Goal: Task Accomplishment & Management: Complete application form

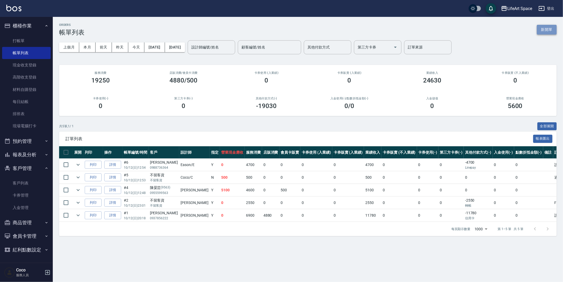
click at [545, 28] on button "新開單" at bounding box center [547, 30] width 20 height 10
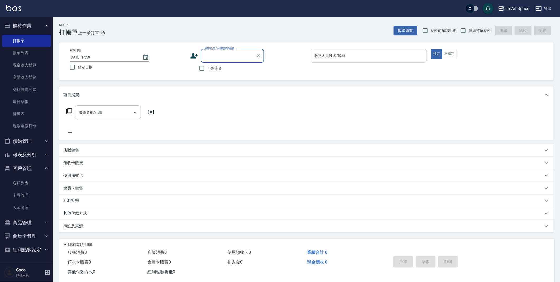
click at [365, 59] on input "服務人員姓名/編號" at bounding box center [369, 55] width 112 height 9
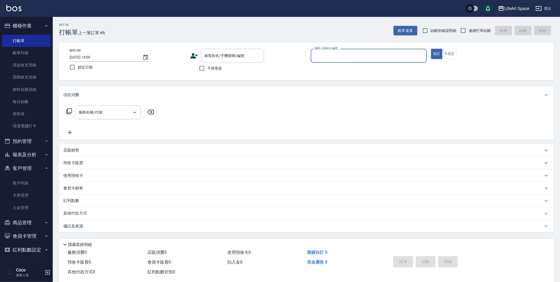
click at [365, 59] on input "服務人員姓名/編號" at bounding box center [369, 55] width 112 height 9
click at [365, 60] on input "服務人員姓名/編號" at bounding box center [369, 55] width 112 height 9
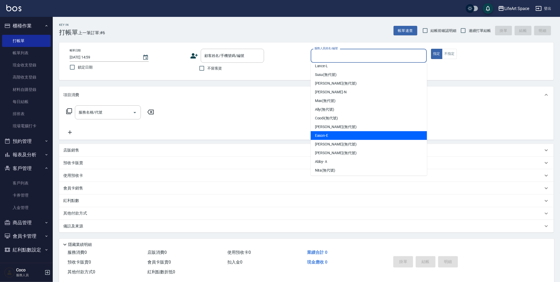
scroll to position [91, 0]
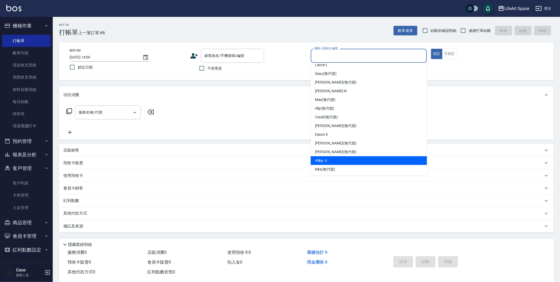
click at [365, 158] on div "Abby -Ａ" at bounding box center [369, 160] width 116 height 9
type input "Abby-Ａ"
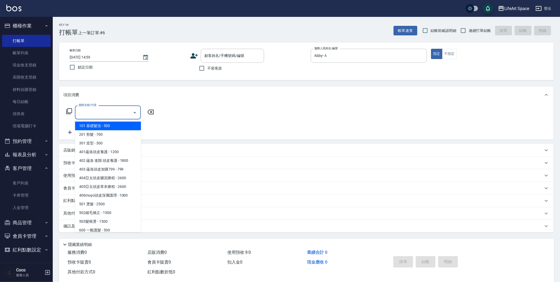
click at [114, 113] on input "服務名稱/代號" at bounding box center [103, 112] width 53 height 9
click at [107, 136] on span "201 剪髮 - 700" at bounding box center [108, 134] width 66 height 9
type input "201 剪髮(201)"
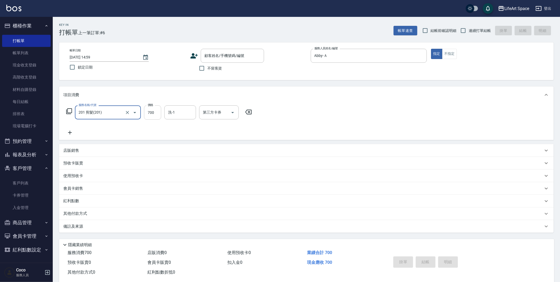
click at [158, 114] on input "700" at bounding box center [152, 113] width 17 height 14
type input "100"
click at [76, 232] on div "備註及來源" at bounding box center [306, 226] width 495 height 13
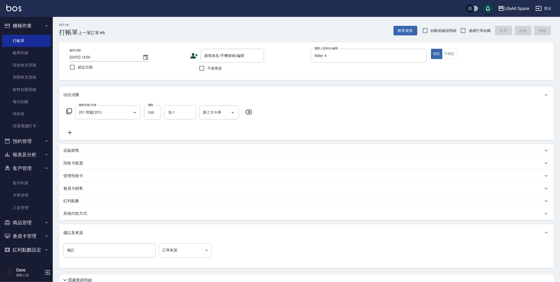
click at [196, 253] on body "LifeArt Space 登出 櫃檯作業 打帳單 帳單列表 現金收支登錄 高階收支登錄 材料自購登錄 每日結帳 排班表 現場電腦打卡 預約管理 預約管理 單…" at bounding box center [280, 163] width 560 height 326
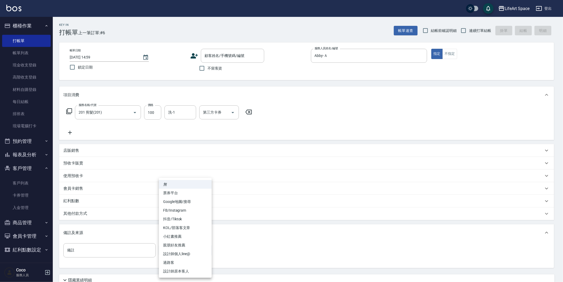
click at [180, 270] on li "設計師原本客人" at bounding box center [185, 271] width 53 height 9
type input "設計師原本客人"
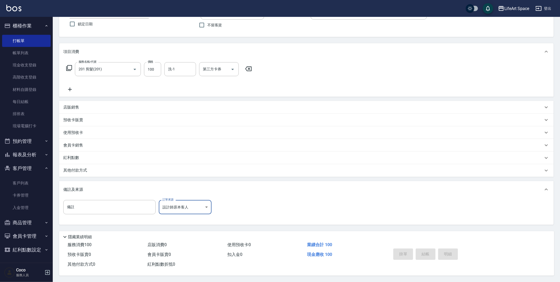
scroll to position [44, 0]
click at [198, 24] on input "不留客資" at bounding box center [201, 25] width 11 height 11
checkbox input "true"
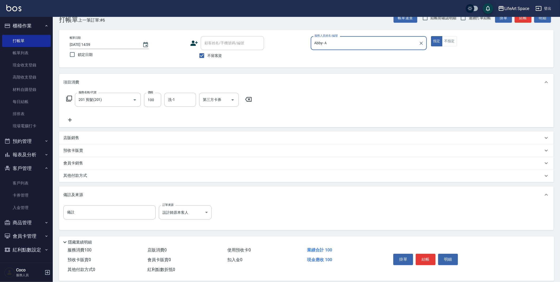
scroll to position [20, 0]
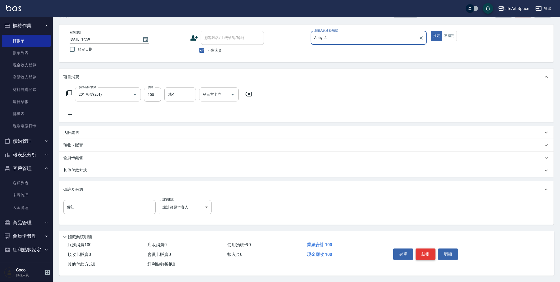
click at [416, 250] on button "結帳" at bounding box center [426, 254] width 20 height 11
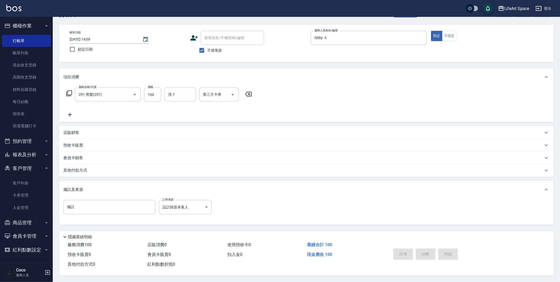
click at [417, 250] on div "掛單 結帳 明細" at bounding box center [425, 255] width 69 height 17
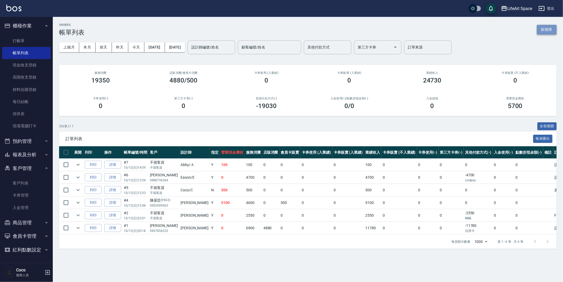
click at [551, 28] on button "新開單" at bounding box center [547, 30] width 20 height 10
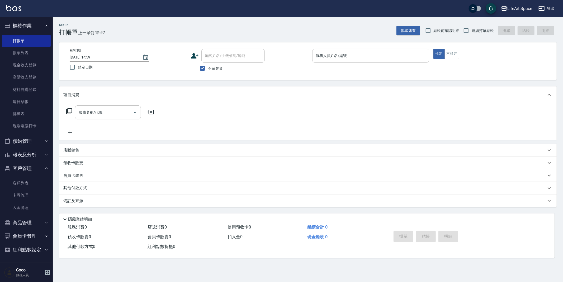
drag, startPoint x: 311, startPoint y: 55, endPoint x: 318, endPoint y: 52, distance: 7.4
click at [312, 55] on div "帳單日期 [DATE] 14:59 鎖定日期 顧客姓名/手機號碼/編號 顧客姓名/手機號碼/編號 不留客資 服務人員姓名/編號 服務人員姓名/編號 指定 不指定" at bounding box center [307, 61] width 485 height 25
click at [323, 54] on div "服務人員姓名/編號 服務人員姓名/編號" at bounding box center [370, 56] width 117 height 14
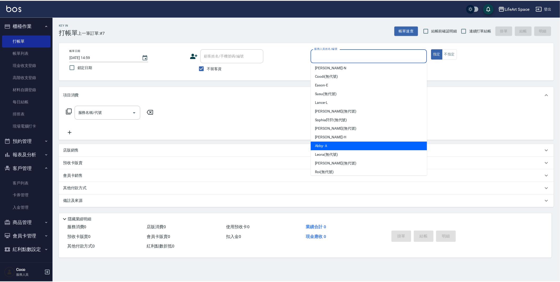
scroll to position [80, 0]
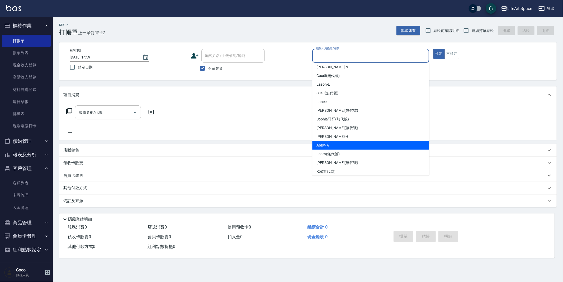
click at [331, 144] on div "Abby -Ａ" at bounding box center [370, 145] width 117 height 9
type input "Abby-Ａ"
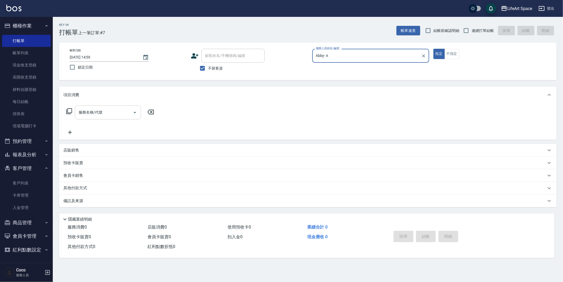
click at [112, 108] on input "服務名稱/代號" at bounding box center [103, 112] width 53 height 9
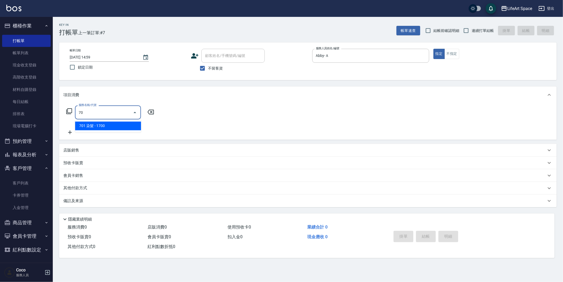
click at [122, 124] on span "701 染髮 - 1700" at bounding box center [108, 126] width 66 height 9
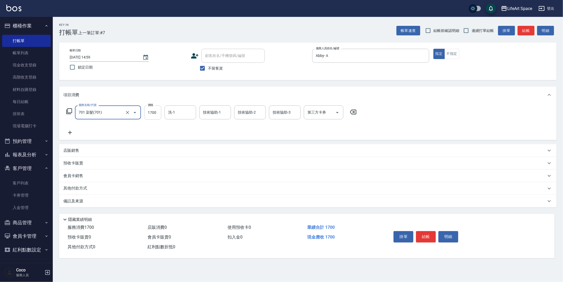
type input "701 染髮(701)"
click at [158, 114] on input "1700" at bounding box center [152, 113] width 17 height 14
type input "1500"
click at [86, 198] on div "備註及來源" at bounding box center [307, 201] width 497 height 13
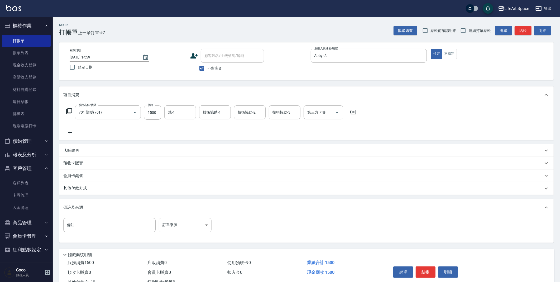
click at [167, 225] on body "LifeArt Space 登出 櫃檯作業 打帳單 帳單列表 現金收支登錄 高階收支登錄 材料自購登錄 每日結帳 排班表 現場電腦打卡 預約管理 預約管理 單…" at bounding box center [280, 150] width 560 height 300
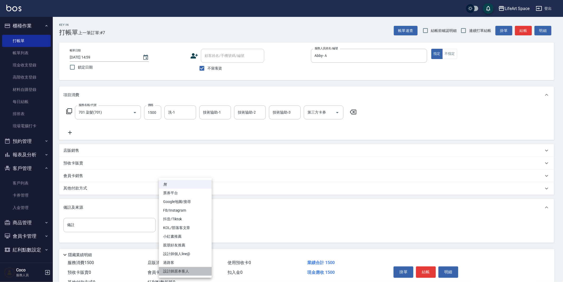
click at [174, 270] on li "設計師原本客人" at bounding box center [185, 271] width 53 height 9
type input "設計師原本客人"
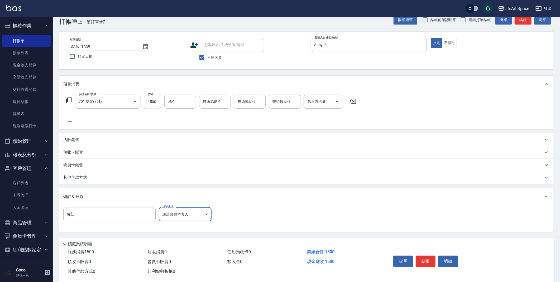
scroll to position [19, 0]
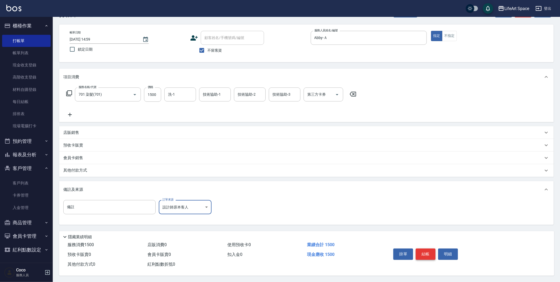
click at [434, 255] on button "結帳" at bounding box center [426, 254] width 20 height 11
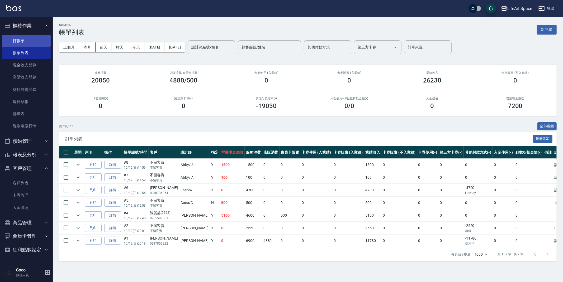
click at [34, 38] on link "打帳單" at bounding box center [26, 41] width 49 height 12
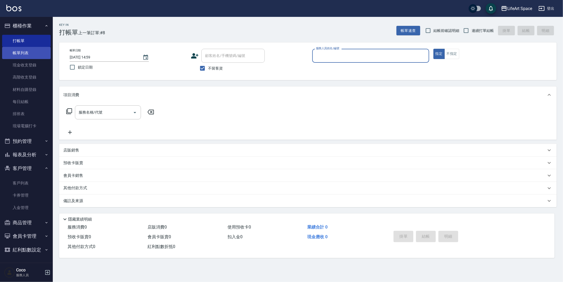
click at [34, 56] on link "帳單列表" at bounding box center [26, 53] width 49 height 12
